Goal: Navigation & Orientation: Understand site structure

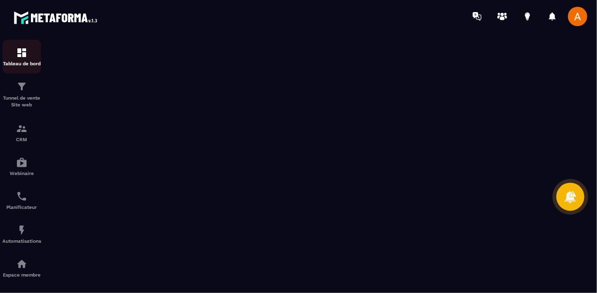
click at [21, 61] on p "Tableau de bord" at bounding box center [21, 63] width 39 height 5
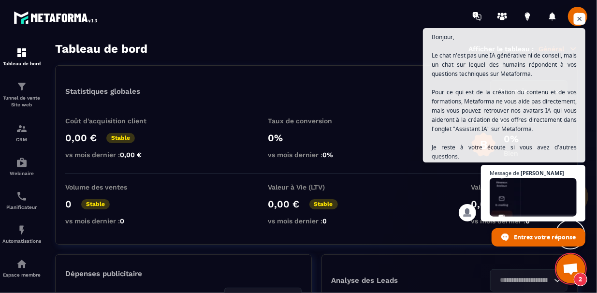
click at [584, 20] on span "Ouvrir le chat" at bounding box center [580, 19] width 12 height 12
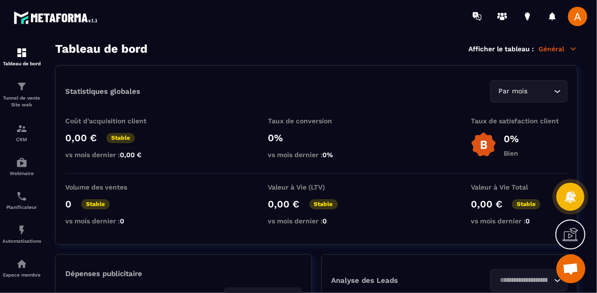
click at [339, 46] on div "Tableau de bord Afficher le tableau : Général" at bounding box center [316, 49] width 523 height 14
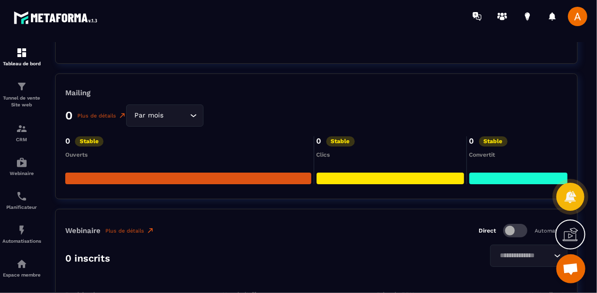
scroll to position [1606, 0]
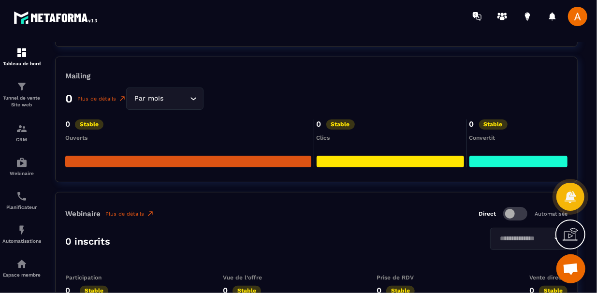
click at [48, 141] on section "Tableau de bord Afficher le tableau : Général Statistiques globales Par mois Lo…" at bounding box center [316, 168] width 542 height 252
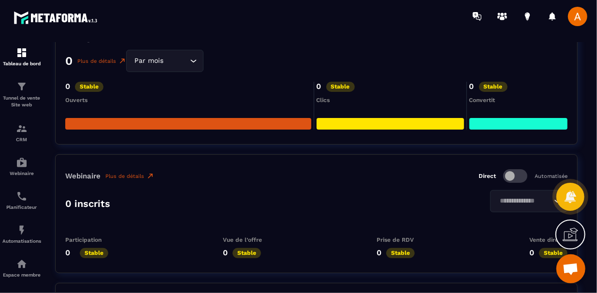
scroll to position [1645, 0]
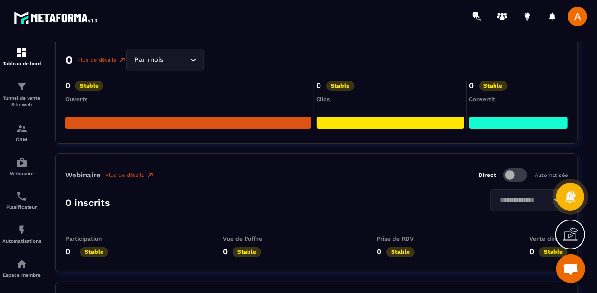
click at [46, 141] on section "Tableau de bord Afficher le tableau : Général Statistiques globales Par mois Lo…" at bounding box center [316, 168] width 542 height 252
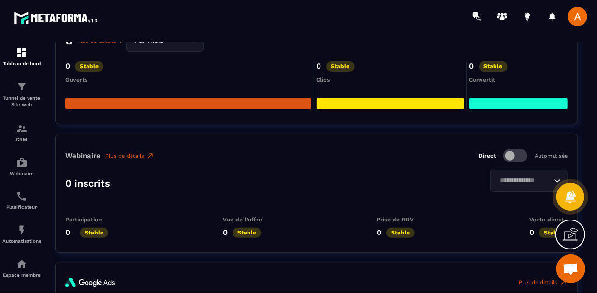
click at [43, 141] on div at bounding box center [22, 167] width 44 height 271
click at [40, 146] on link "CRM" at bounding box center [21, 133] width 39 height 34
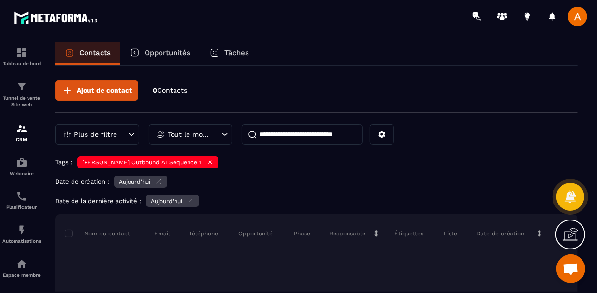
click at [42, 151] on div at bounding box center [22, 176] width 44 height 288
click at [41, 150] on link "Webinaire" at bounding box center [21, 166] width 39 height 34
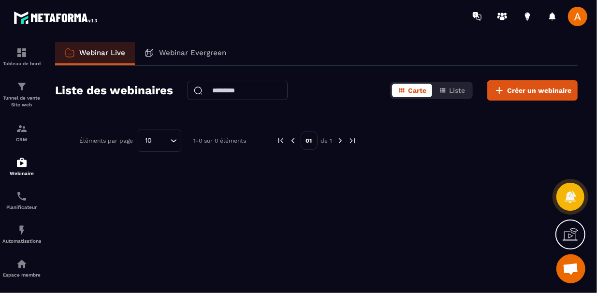
click at [42, 148] on div at bounding box center [22, 165] width 44 height 267
click at [19, 227] on img at bounding box center [22, 230] width 12 height 12
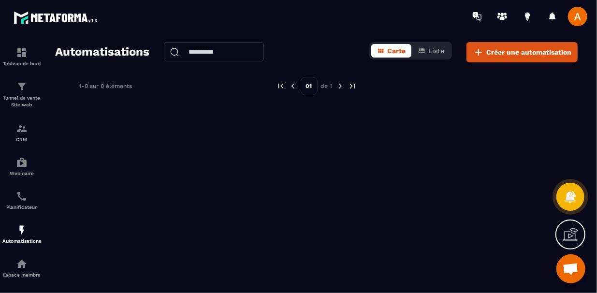
click at [42, 217] on div at bounding box center [22, 165] width 44 height 267
click at [40, 219] on link "Automatisations" at bounding box center [21, 234] width 39 height 34
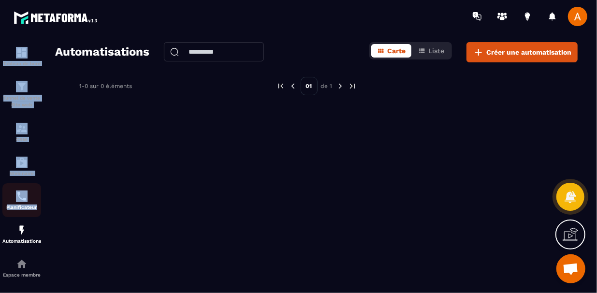
click at [40, 219] on div "Tableau de bord Tunnel de vente Site web CRM Webinaire Planificateur Automatisa…" at bounding box center [22, 236] width 44 height 408
click at [40, 219] on div "Tableau de bord Tunnel de vente Site web CRM Webinaire Planificateur Automatisa…" at bounding box center [82, 161] width 165 height 259
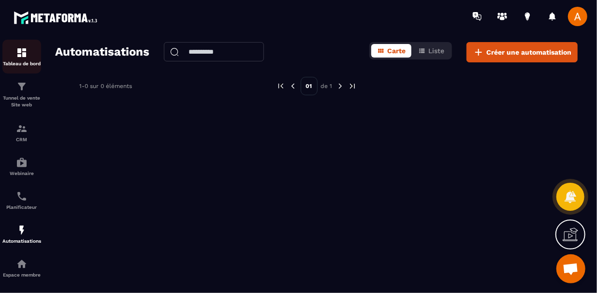
click at [34, 52] on div "Tableau de bord" at bounding box center [21, 56] width 39 height 19
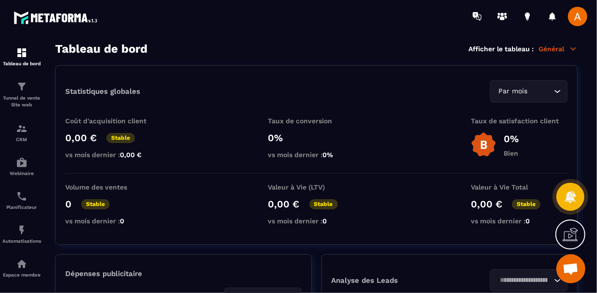
click at [45, 56] on section "Tableau de bord Afficher le tableau : Général Statistiques globales Par mois Lo…" at bounding box center [316, 168] width 542 height 252
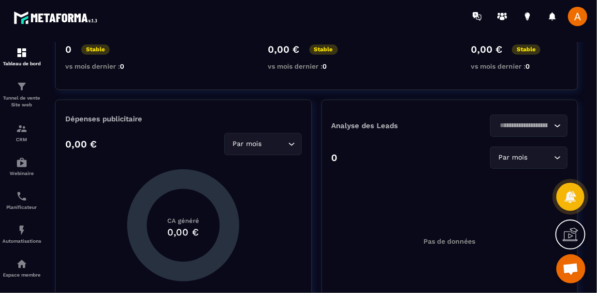
scroll to position [174, 0]
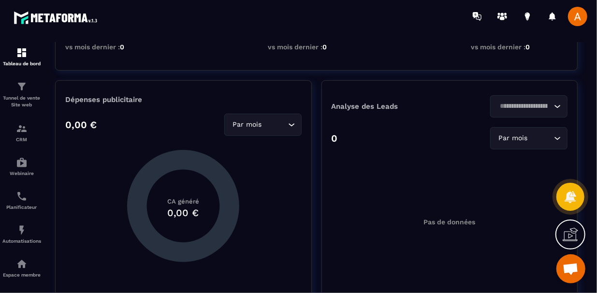
click at [45, 56] on section "Tableau de bord Afficher le tableau : Général Statistiques globales Par mois Lo…" at bounding box center [316, 168] width 542 height 252
click at [44, 45] on div "Tableau de bord Tunnel de vente Site web CRM Webinaire Planificateur Automatisa…" at bounding box center [82, 161] width 165 height 259
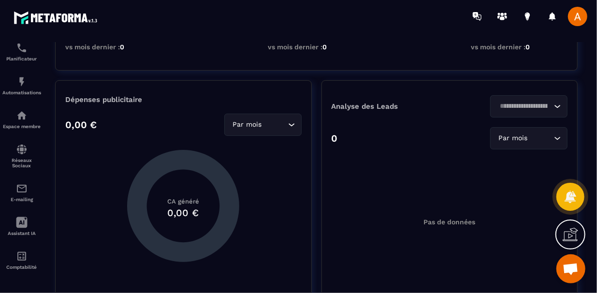
scroll to position [154, 0]
click at [28, 252] on div "Comptabilité" at bounding box center [21, 260] width 39 height 19
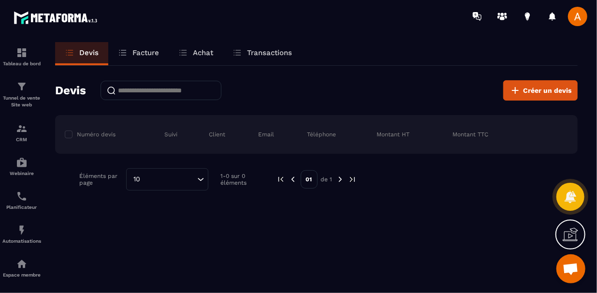
click at [329, 90] on div "[PERSON_NAME] un devis" at bounding box center [316, 90] width 523 height 20
click at [41, 99] on link "Tunnel de vente Site web" at bounding box center [21, 95] width 39 height 42
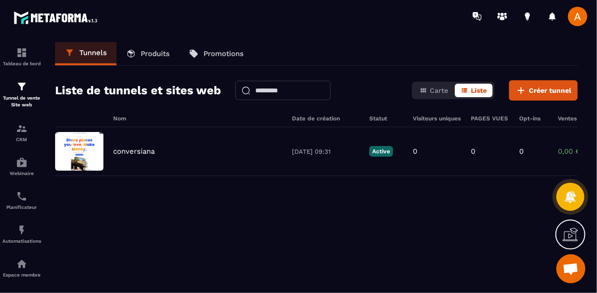
click at [44, 91] on div "Tableau de bord Tunnel de vente Site web CRM Webinaire Planificateur Automatisa…" at bounding box center [82, 161] width 165 height 259
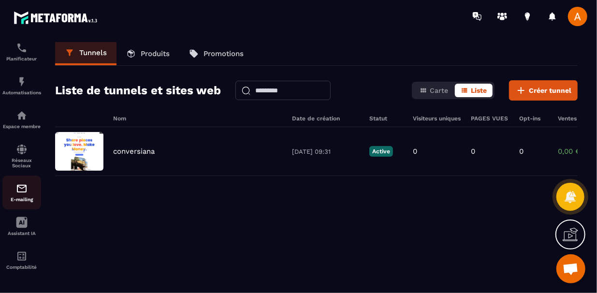
click at [16, 197] on p "E-mailing" at bounding box center [21, 199] width 39 height 5
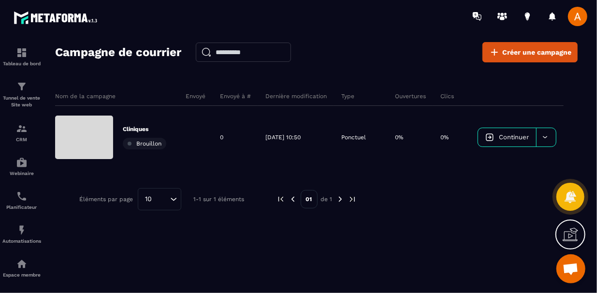
click at [451, 39] on section "Tableau de bord Tunnel de vente Site web CRM Webinaire Planificateur Automatisa…" at bounding box center [298, 176] width 597 height 288
click at [502, 17] on icon at bounding box center [502, 18] width 5 height 4
click at [15, 53] on div "Tableau de bord" at bounding box center [21, 56] width 39 height 19
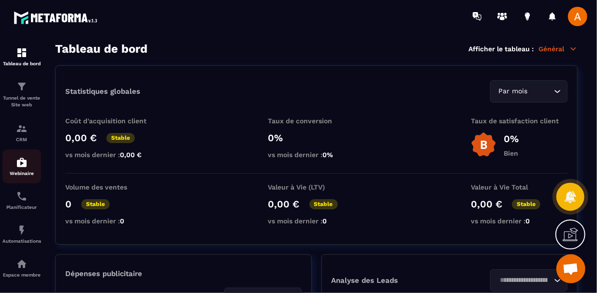
click at [28, 168] on div "Webinaire" at bounding box center [21, 166] width 39 height 19
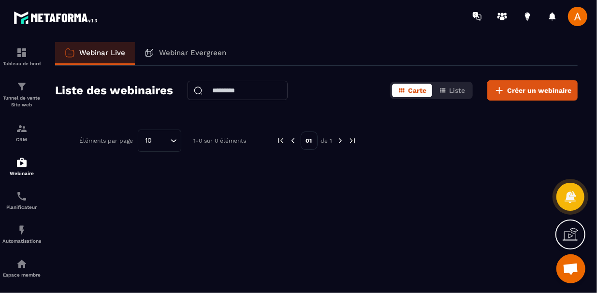
click at [43, 227] on div at bounding box center [22, 165] width 44 height 267
click at [41, 229] on link "Automatisations" at bounding box center [21, 234] width 39 height 34
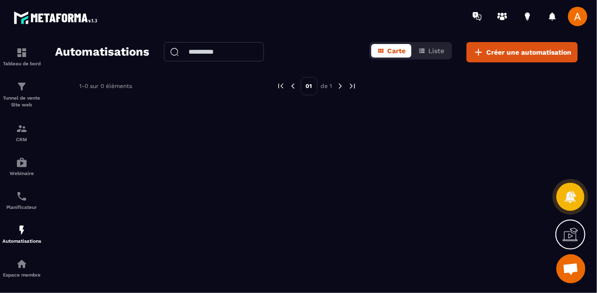
click at [42, 217] on div at bounding box center [22, 165] width 44 height 267
click at [41, 220] on link "Automatisations" at bounding box center [21, 234] width 39 height 34
click at [41, 219] on link "Automatisations" at bounding box center [21, 234] width 39 height 34
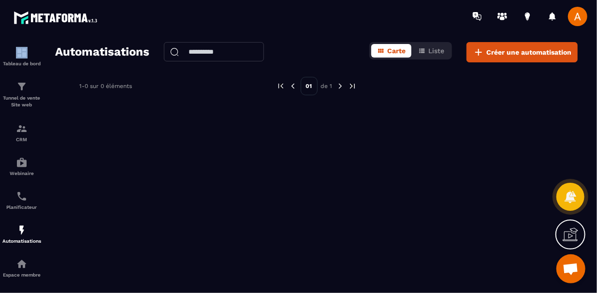
click at [43, 219] on div at bounding box center [22, 165] width 44 height 267
click at [40, 75] on div "Tableau de bord Tunnel de vente Site web CRM Webinaire Planificateur Automatisa…" at bounding box center [82, 161] width 165 height 259
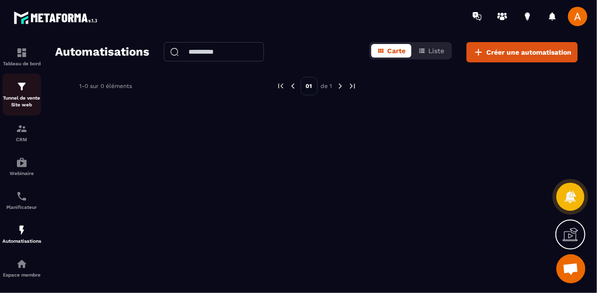
click at [40, 74] on link "Tunnel de vente Site web" at bounding box center [21, 95] width 39 height 42
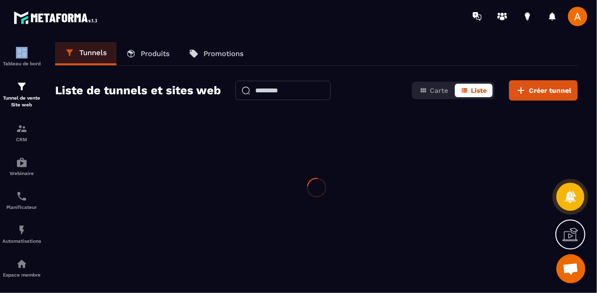
click at [40, 74] on div at bounding box center [22, 165] width 44 height 267
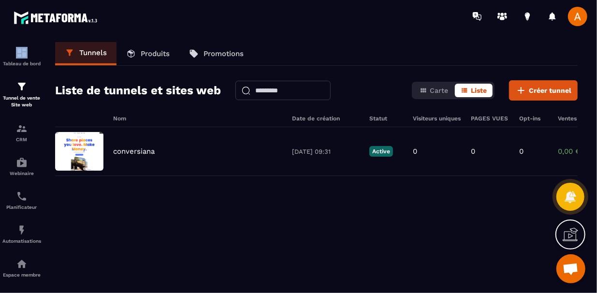
click at [133, 46] on link "Produits" at bounding box center [148, 53] width 63 height 23
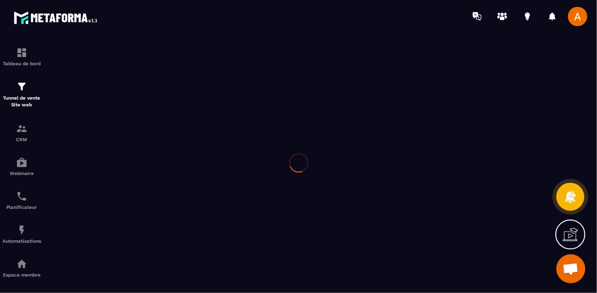
click at [138, 50] on div at bounding box center [298, 162] width 597 height 261
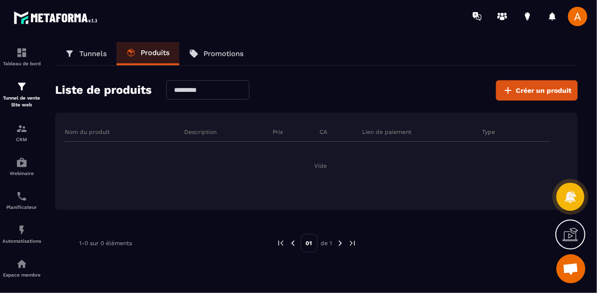
click at [201, 51] on link "Promotions" at bounding box center [216, 53] width 74 height 23
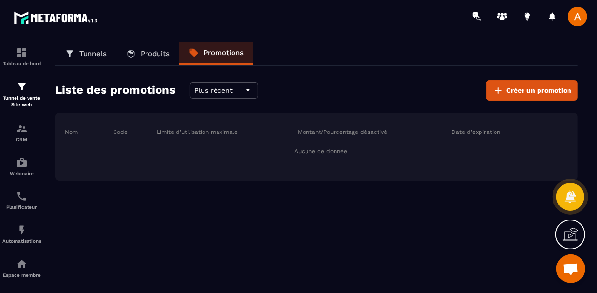
click at [159, 51] on p "Produits" at bounding box center [155, 53] width 29 height 9
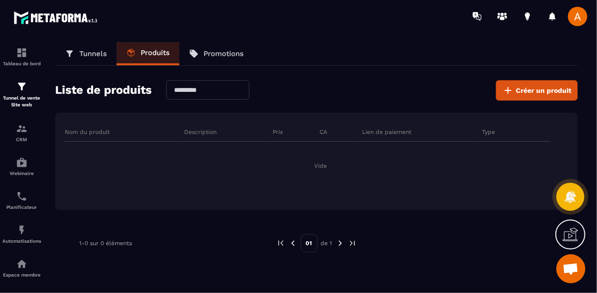
click at [110, 51] on link "Tunnels" at bounding box center [85, 53] width 61 height 23
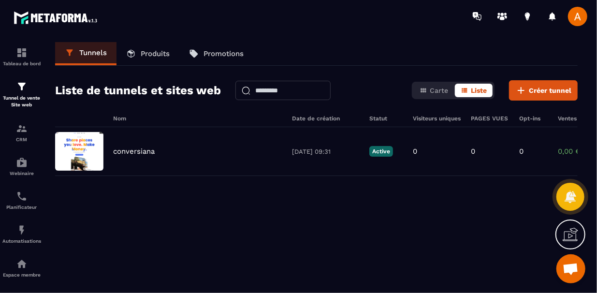
click at [133, 54] on icon at bounding box center [131, 54] width 10 height 10
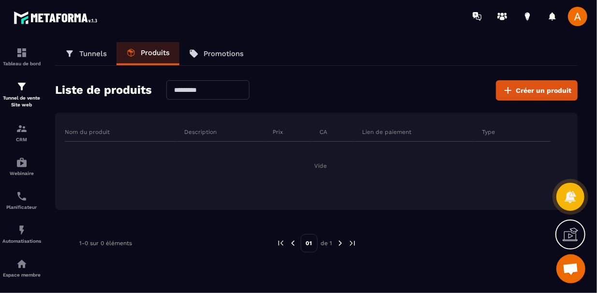
click at [193, 57] on icon at bounding box center [194, 54] width 10 height 10
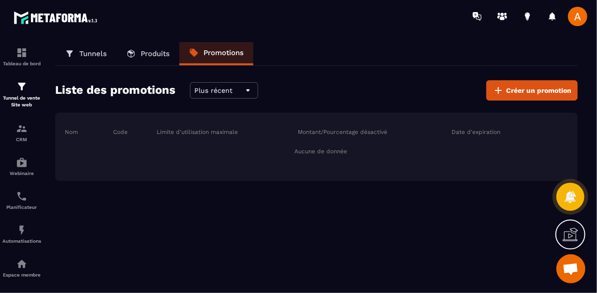
click at [151, 80] on h2 "Liste des promotions" at bounding box center [115, 90] width 120 height 20
click at [118, 79] on div "Tunnels Produits Promotions Liste des promotions Plus récent Créer un promotion…" at bounding box center [316, 165] width 542 height 247
click at [30, 54] on div "Tableau de bord" at bounding box center [21, 56] width 39 height 19
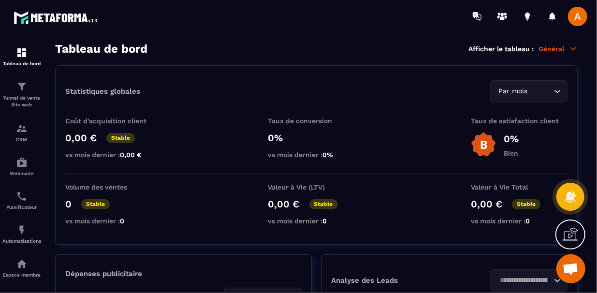
click at [45, 55] on div "Tableau de bord Tunnel de vente Site web CRM Webinaire Planificateur Automatisa…" at bounding box center [82, 161] width 165 height 259
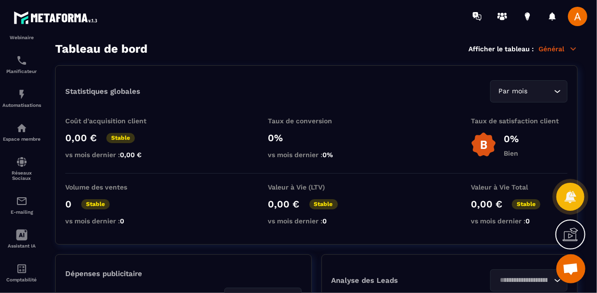
scroll to position [134, 0]
click at [196, 39] on section "Tableau de bord Tunnel de vente Site web CRM Webinaire Planificateur Automatisa…" at bounding box center [298, 167] width 597 height 271
click at [416, 43] on div "Tableau de bord Afficher le tableau : Général" at bounding box center [316, 49] width 523 height 14
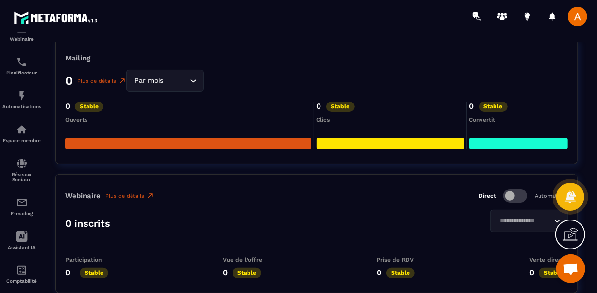
scroll to position [1625, 0]
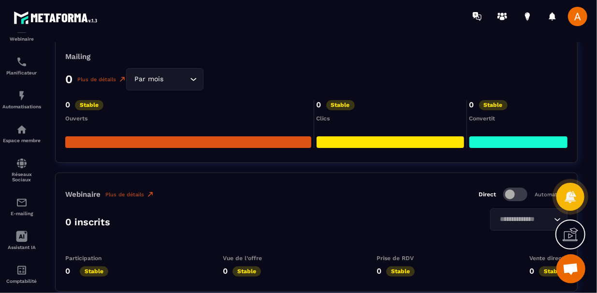
click at [51, 169] on section "Tableau de bord Afficher le tableau : Général Statistiques globales Par mois Lo…" at bounding box center [316, 168] width 542 height 252
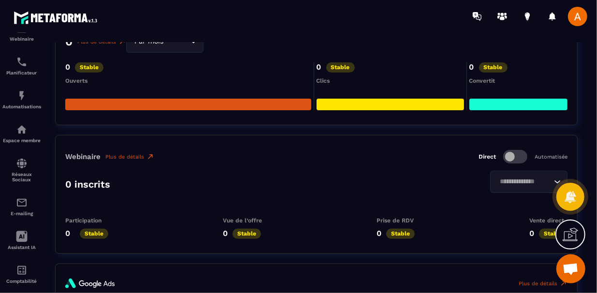
scroll to position [1664, 0]
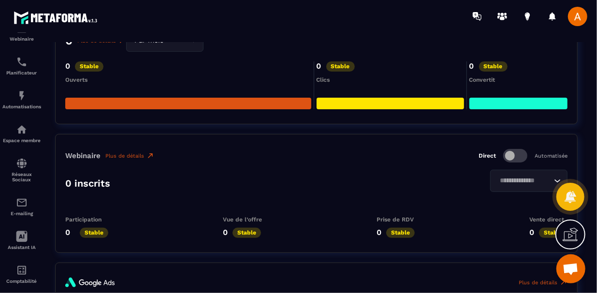
click at [51, 162] on section "Tableau de bord Afficher le tableau : Général Statistiques globales Par mois Lo…" at bounding box center [316, 168] width 542 height 252
click at [50, 169] on section "Tableau de bord Afficher le tableau : Général Statistiques globales Par mois Lo…" at bounding box center [316, 168] width 542 height 252
click at [48, 172] on section "Tableau de bord Afficher le tableau : Général Statistiques globales Par mois Lo…" at bounding box center [316, 168] width 542 height 252
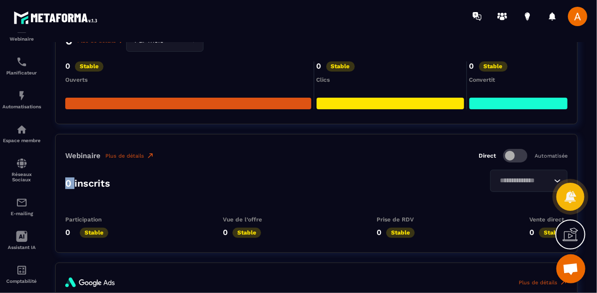
click at [48, 172] on section "Tableau de bord Afficher le tableau : Général Statistiques globales Par mois Lo…" at bounding box center [316, 168] width 542 height 252
